Goal: Download file/media

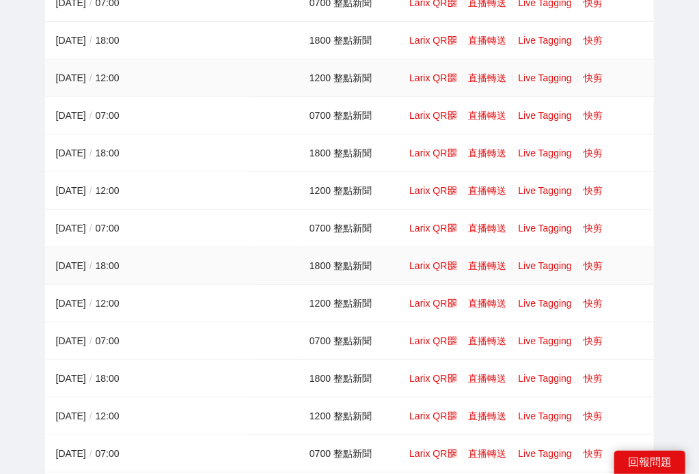
scroll to position [63, 0]
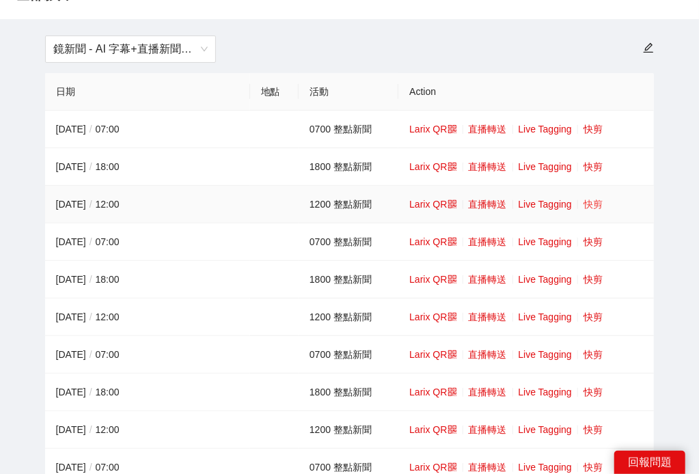
click at [594, 208] on link "快剪" at bounding box center [592, 204] width 19 height 11
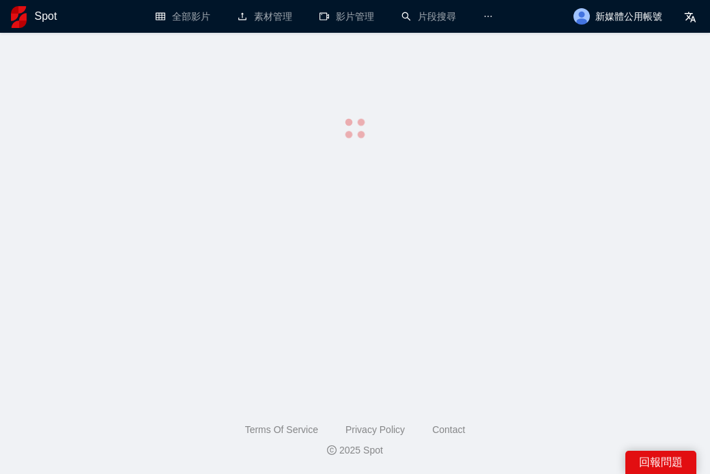
click at [594, 208] on main at bounding box center [354, 211] width 677 height 324
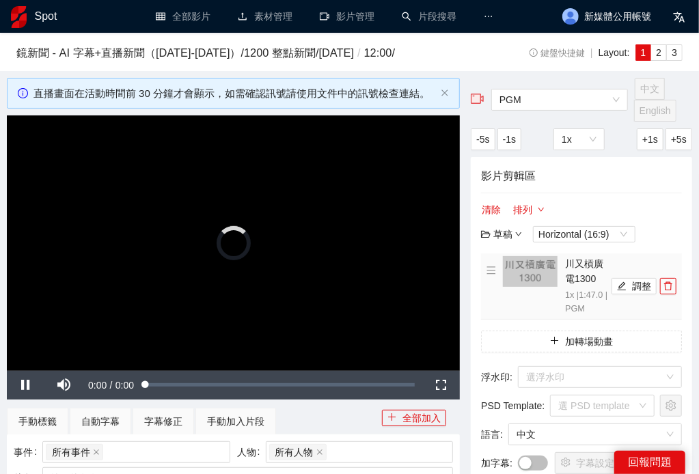
scroll to position [506, 0]
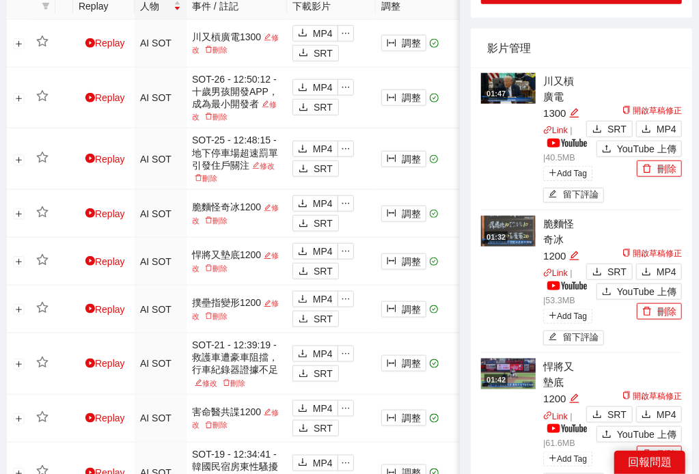
click at [664, 57] on div "影片管理" at bounding box center [581, 48] width 188 height 39
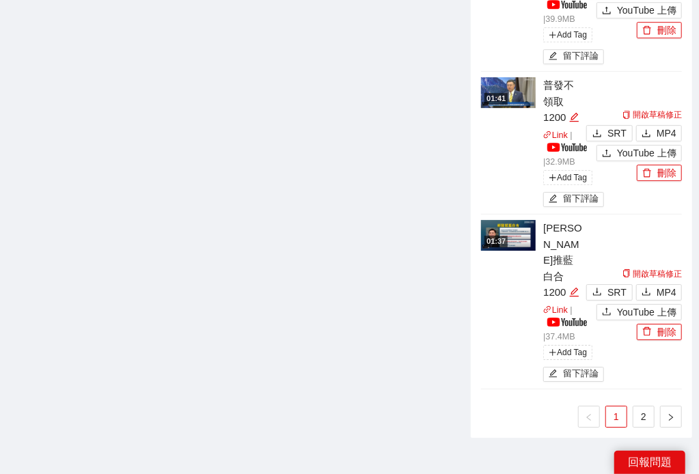
scroll to position [1690, 0]
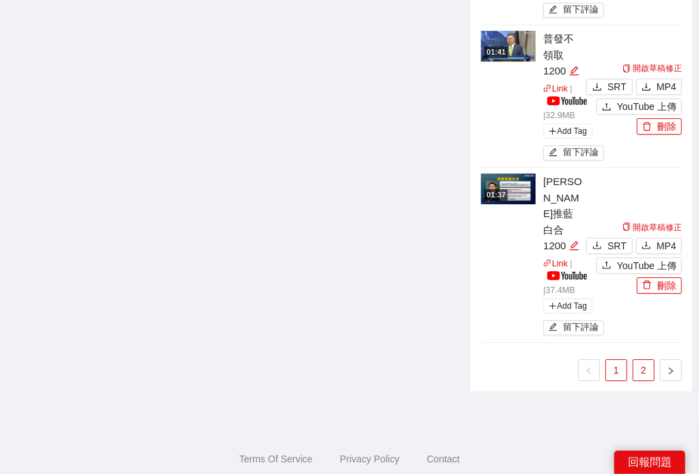
click at [644, 360] on link "2" at bounding box center [643, 370] width 20 height 20
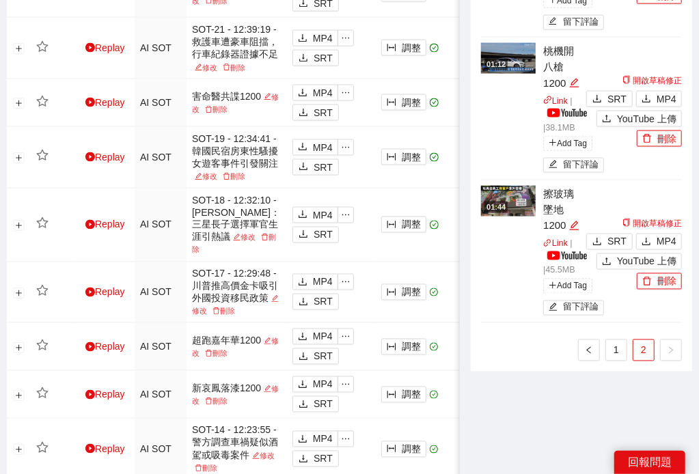
scroll to position [777, 0]
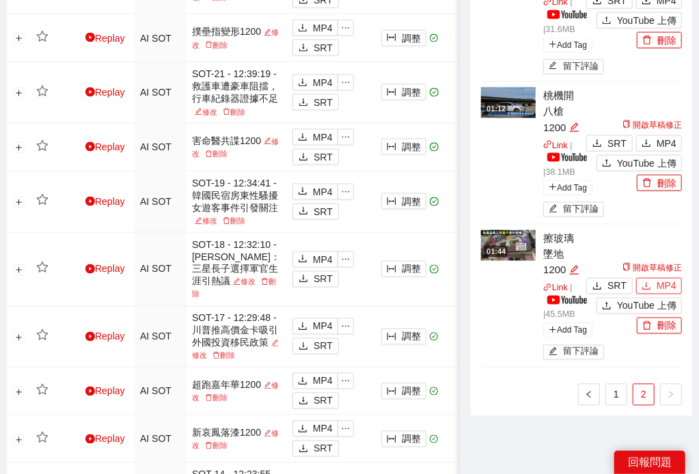
click at [671, 289] on span "MP4" at bounding box center [666, 286] width 20 height 15
click at [656, 144] on button "MP4" at bounding box center [659, 143] width 46 height 16
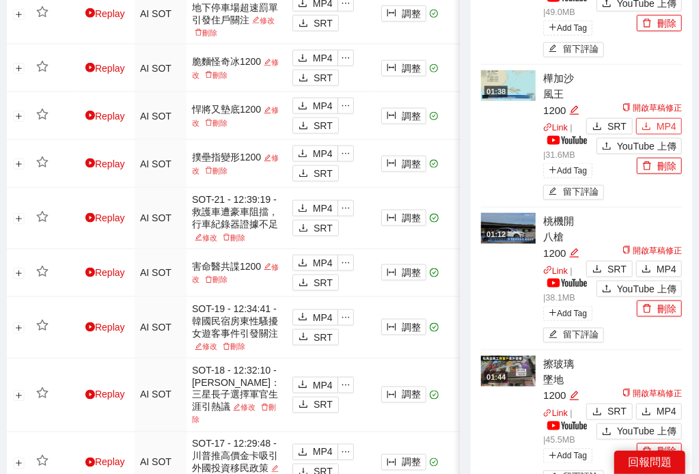
click at [667, 124] on span "MP4" at bounding box center [666, 126] width 20 height 15
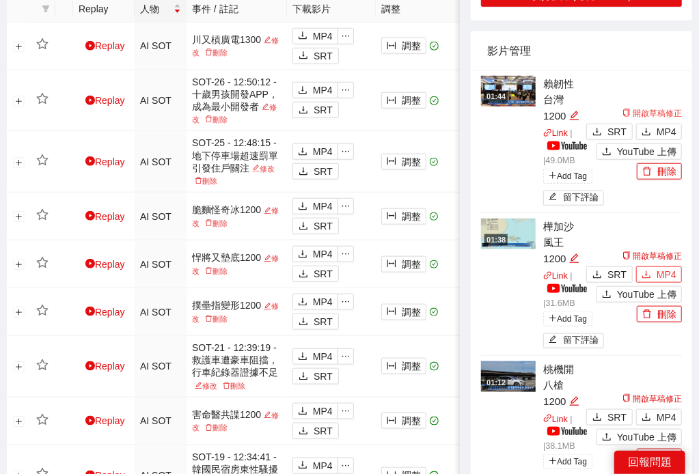
scroll to position [462, 0]
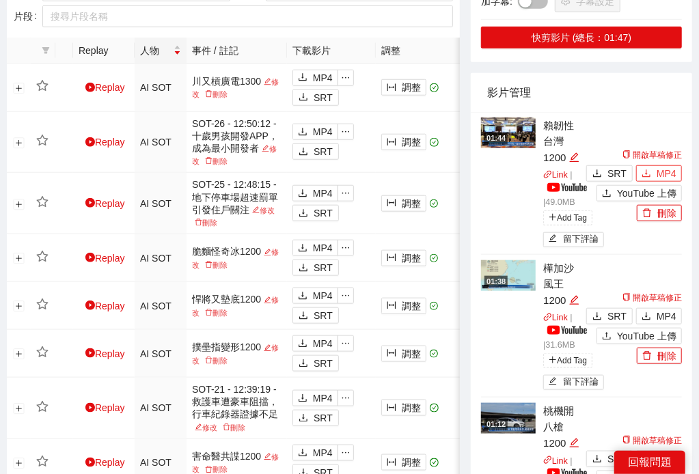
click at [660, 167] on span "MP4" at bounding box center [666, 173] width 20 height 15
